Goal: Task Accomplishment & Management: Complete application form

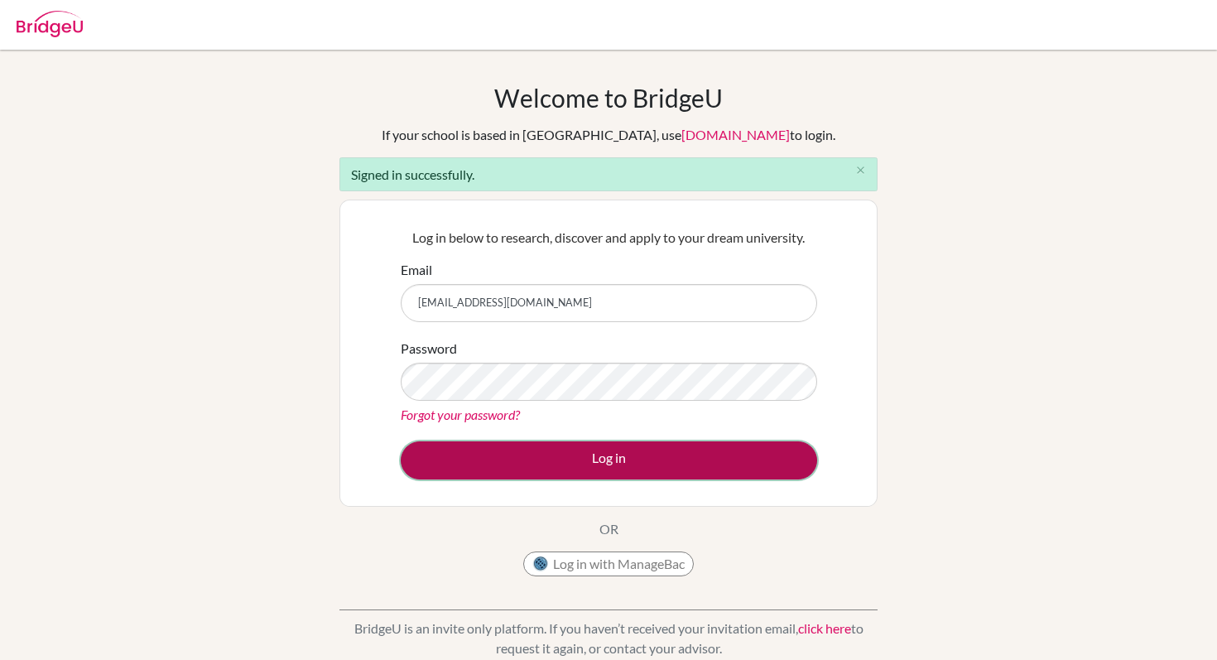
click at [464, 459] on button "Log in" at bounding box center [609, 460] width 416 height 38
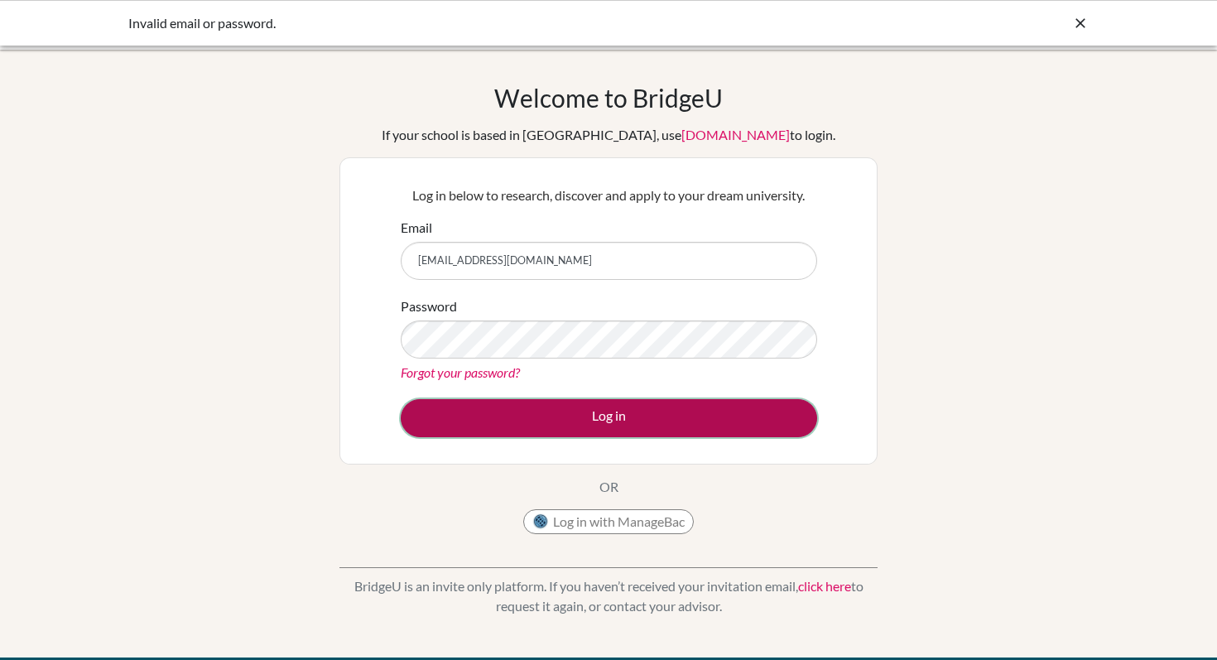
click at [522, 420] on button "Log in" at bounding box center [609, 418] width 416 height 38
click at [611, 406] on button "Log in" at bounding box center [609, 418] width 416 height 38
